Goal: Task Accomplishment & Management: Manage account settings

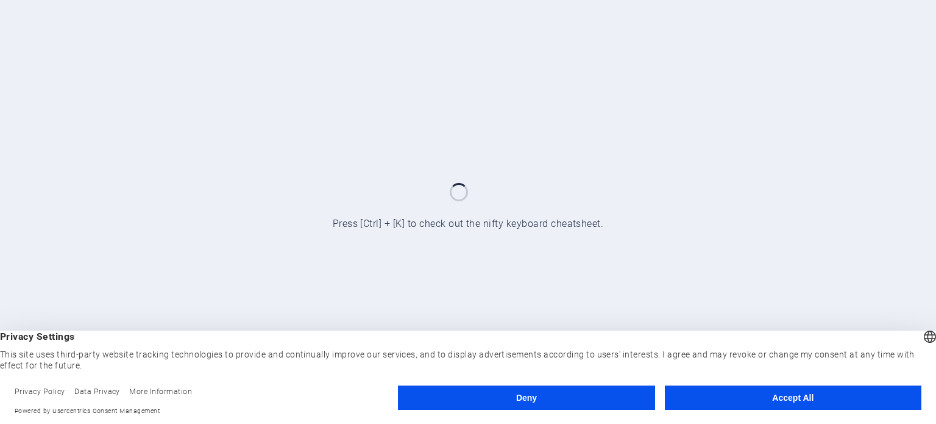
click at [780, 402] on button "Accept All" at bounding box center [793, 397] width 257 height 24
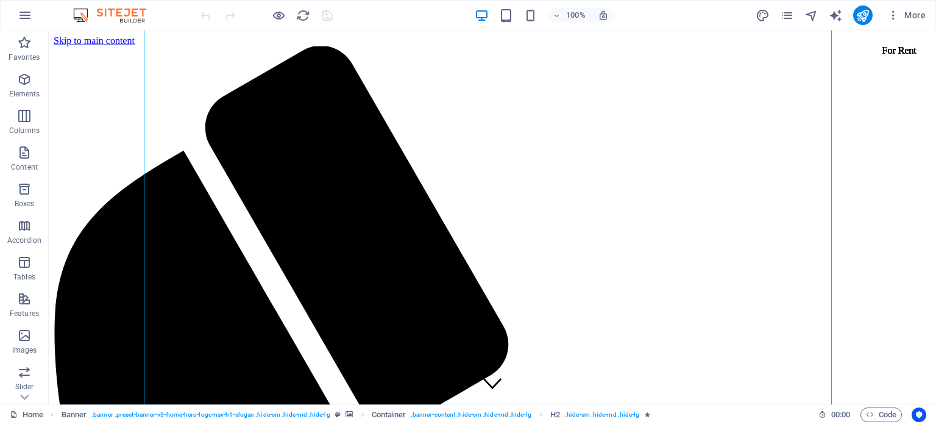
scroll to position [1075, 0]
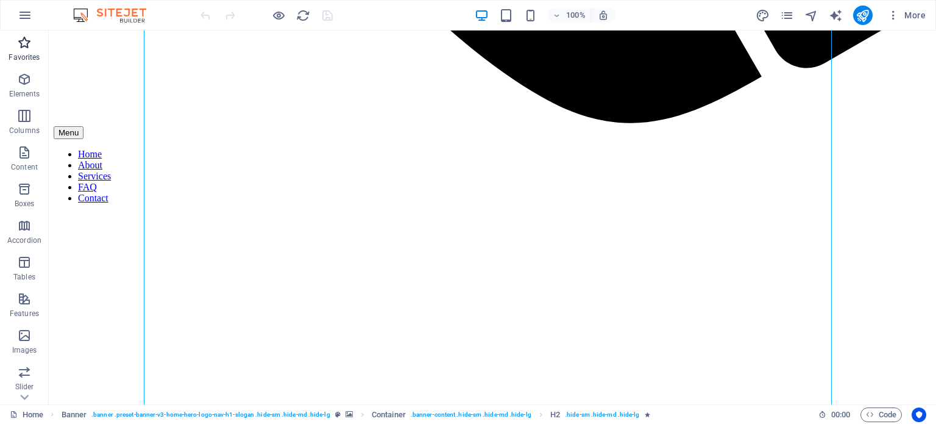
click at [29, 44] on icon "button" at bounding box center [24, 42] width 15 height 15
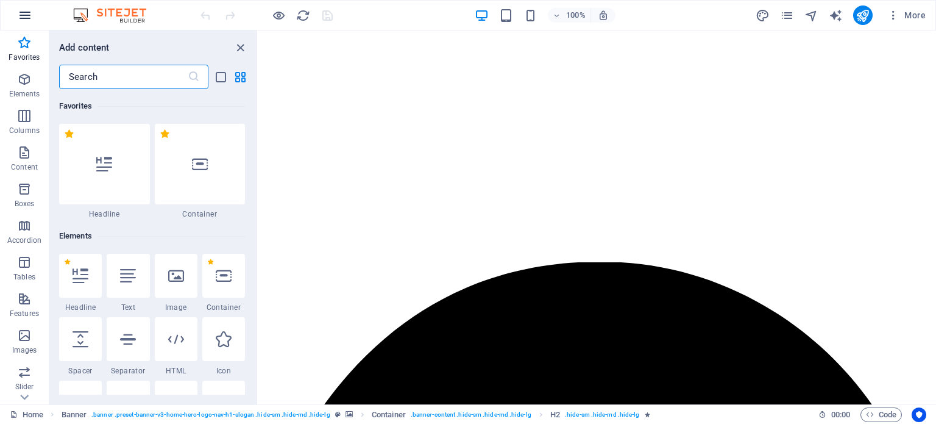
click at [21, 18] on icon "button" at bounding box center [25, 15] width 15 height 15
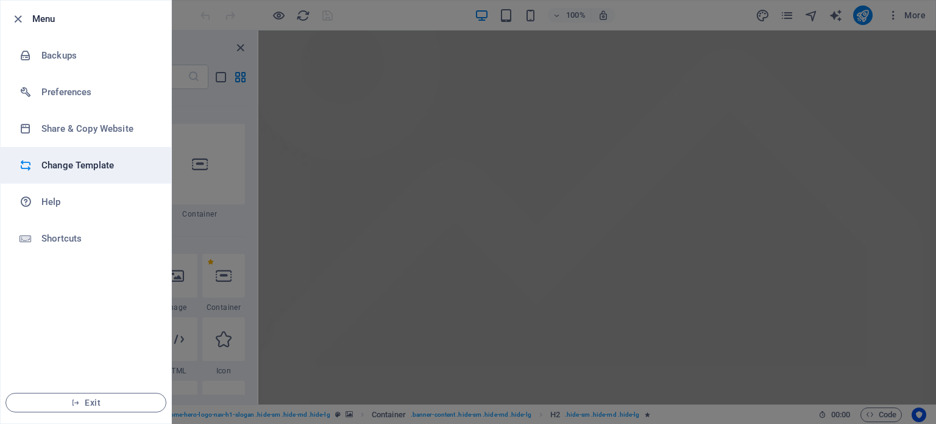
click at [85, 171] on h6 "Change Template" at bounding box center [97, 165] width 113 height 15
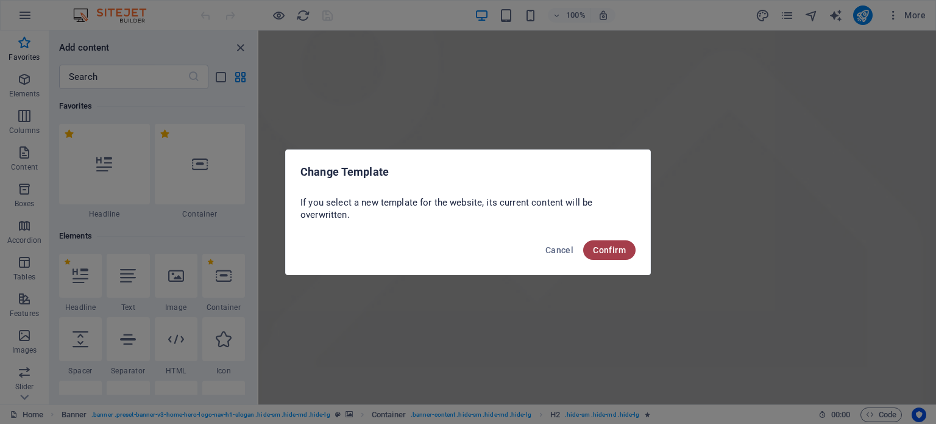
click at [616, 242] on button "Confirm" at bounding box center [609, 250] width 52 height 20
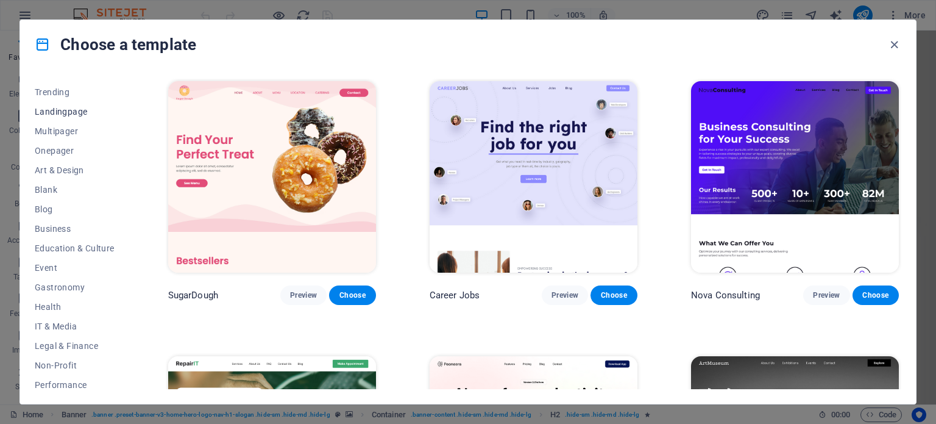
scroll to position [0, 0]
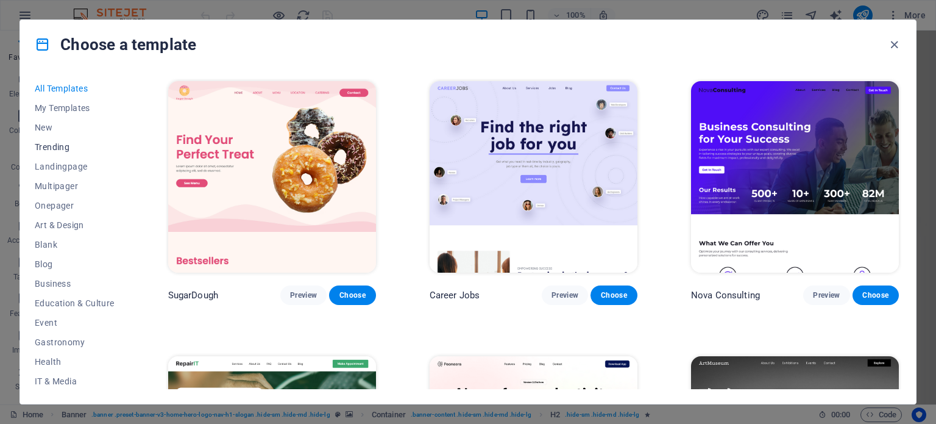
click at [66, 148] on span "Trending" at bounding box center [75, 147] width 80 height 10
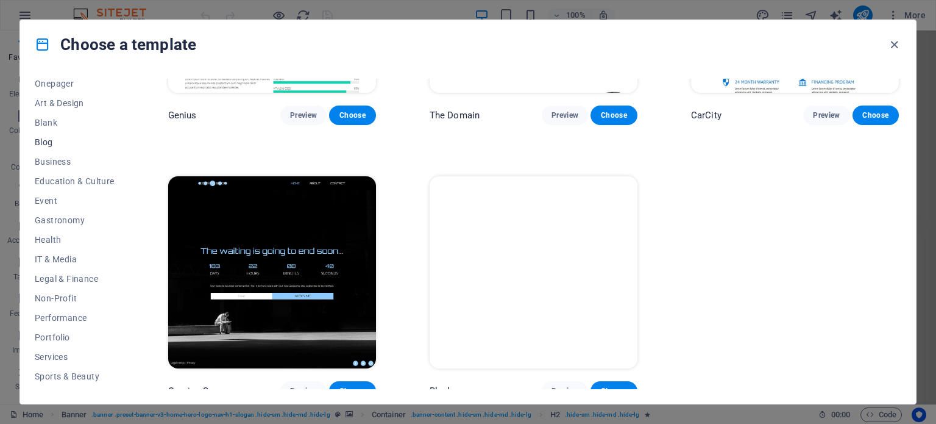
scroll to position [177, 0]
click at [48, 297] on span "Services" at bounding box center [75, 302] width 80 height 10
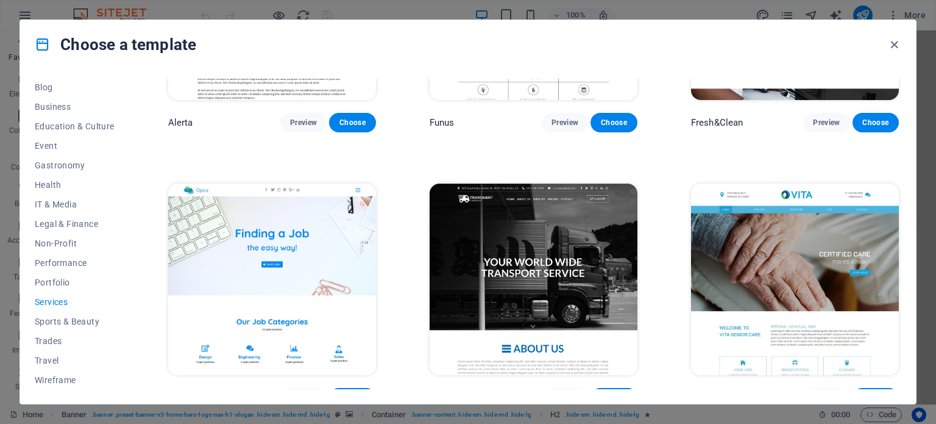
scroll to position [1585, 0]
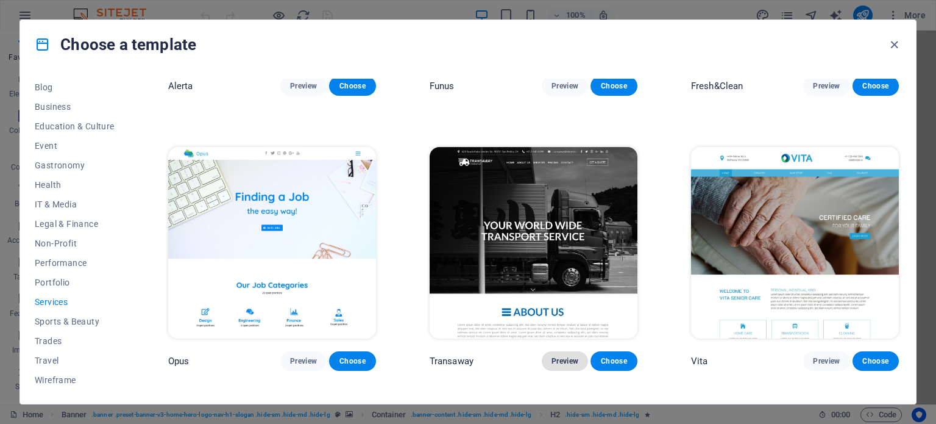
click at [567, 356] on span "Preview" at bounding box center [565, 361] width 27 height 10
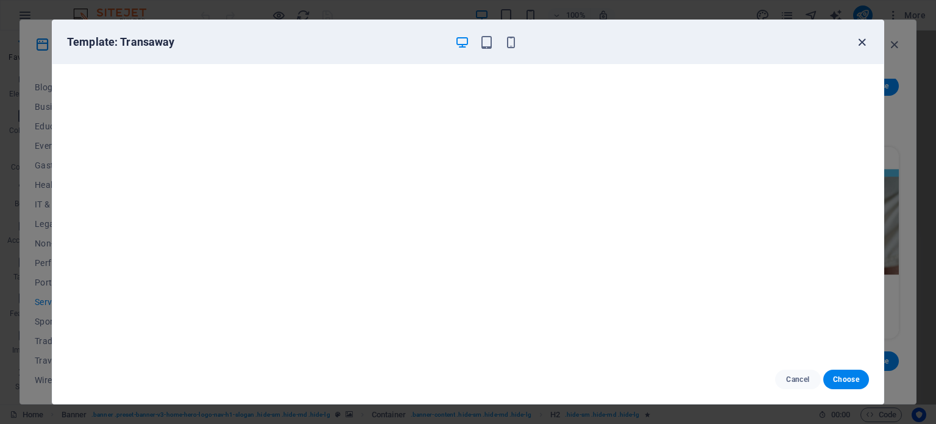
click at [861, 37] on icon "button" at bounding box center [862, 42] width 14 height 14
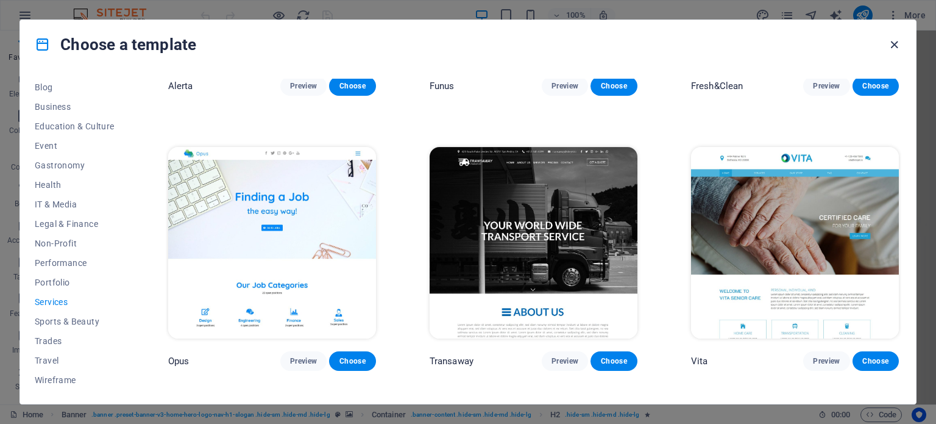
click at [895, 43] on icon "button" at bounding box center [894, 45] width 14 height 14
